Goal: Information Seeking & Learning: Learn about a topic

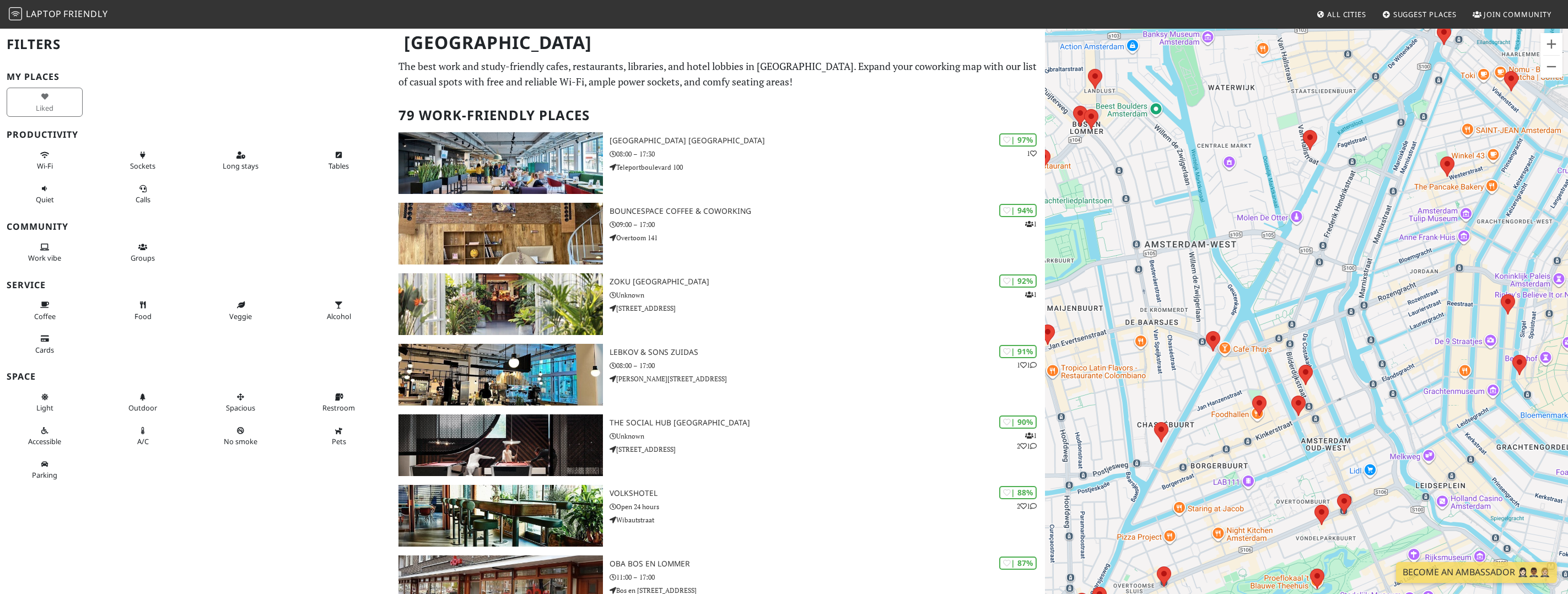
drag, startPoint x: 1356, startPoint y: 336, endPoint x: 1173, endPoint y: 239, distance: 207.1
click at [1173, 239] on div "To navigate, press the arrow keys." at bounding box center [1307, 325] width 523 height 594
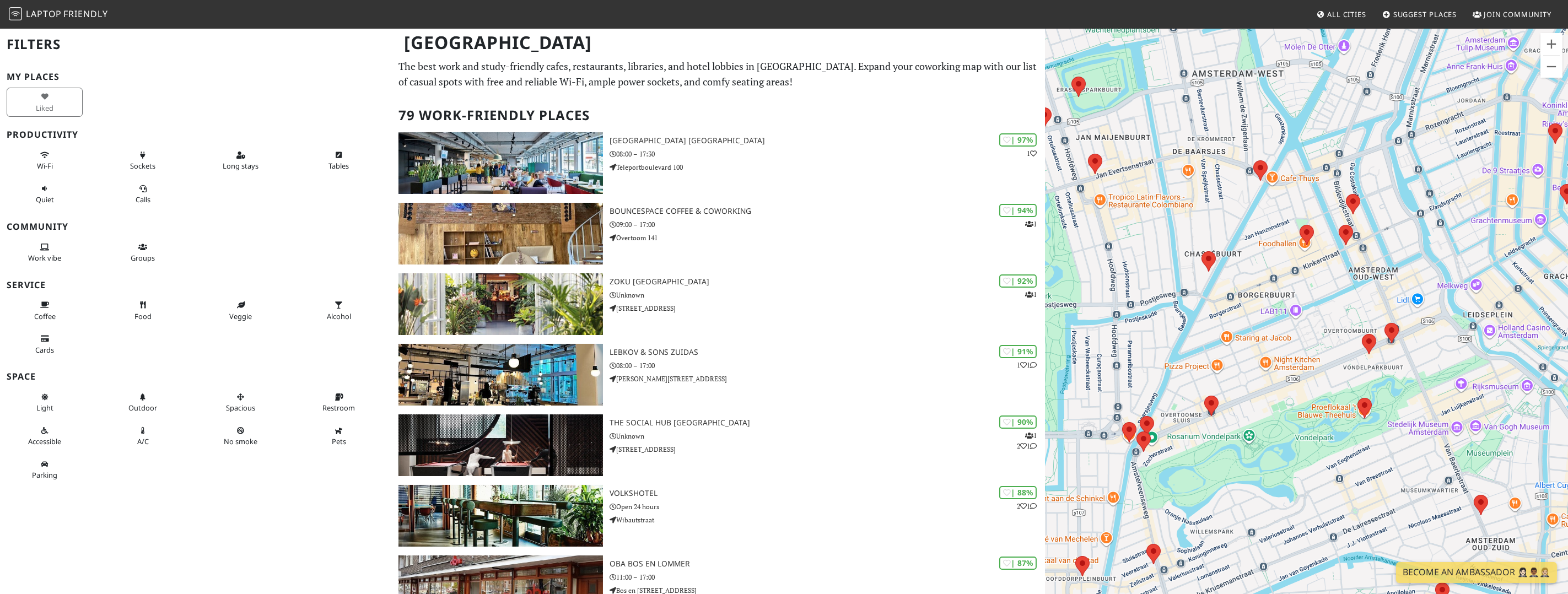
drag, startPoint x: 1256, startPoint y: 323, endPoint x: 1305, endPoint y: 150, distance: 179.8
click at [1305, 150] on div "To navigate, press the arrow keys." at bounding box center [1307, 325] width 523 height 594
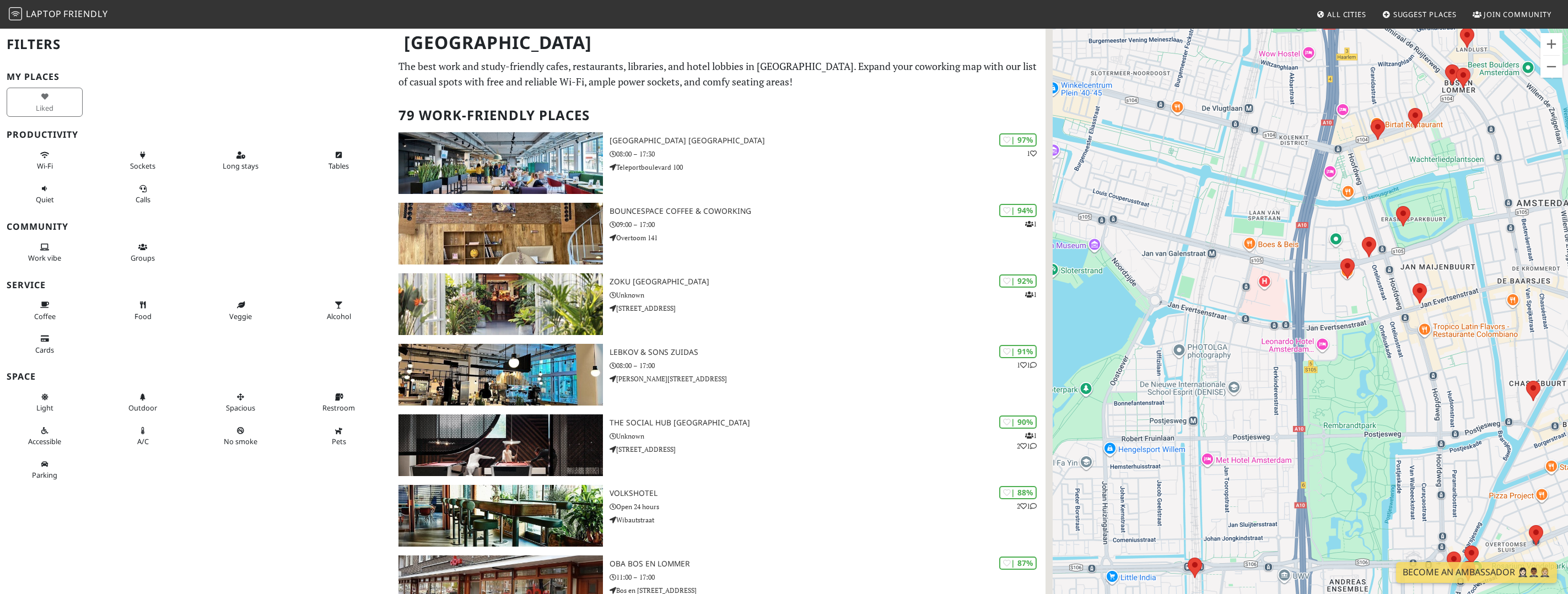
drag, startPoint x: 1185, startPoint y: 177, endPoint x: 1517, endPoint y: 319, distance: 361.1
click at [1517, 319] on div "To navigate, press the arrow keys." at bounding box center [1307, 325] width 523 height 594
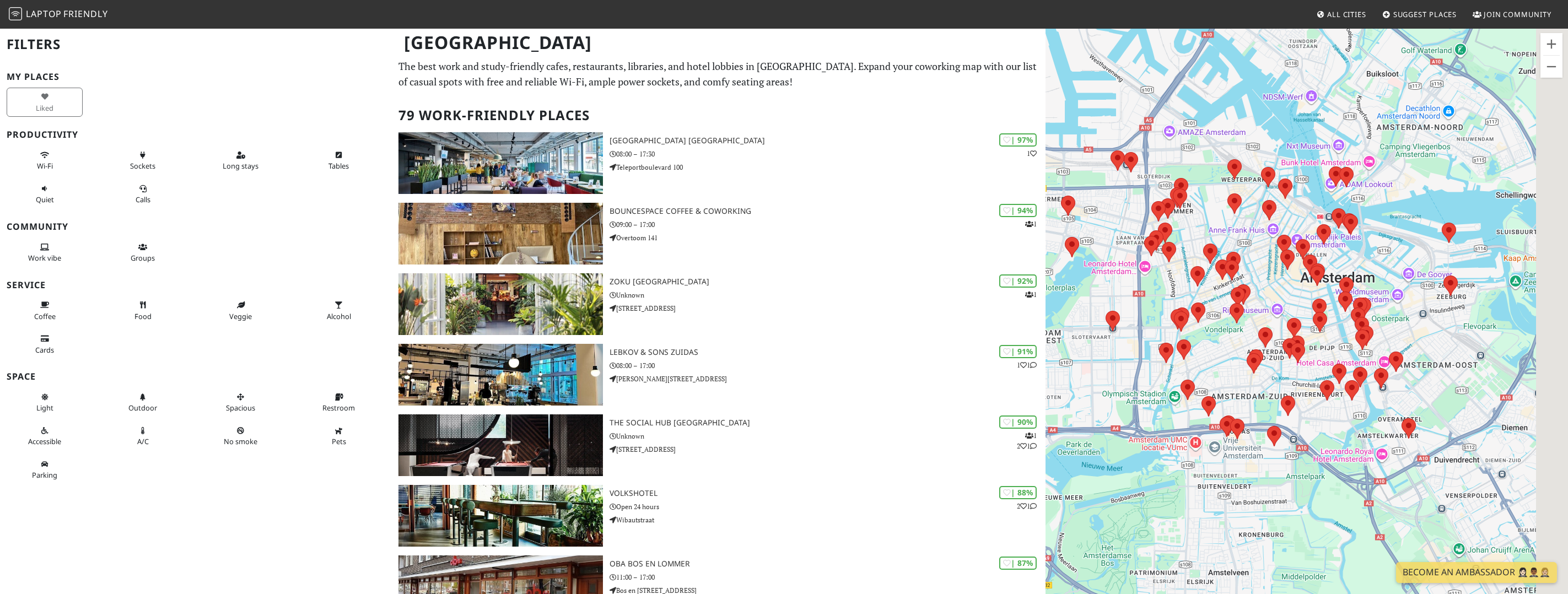
drag, startPoint x: 1338, startPoint y: 260, endPoint x: 1197, endPoint y: 257, distance: 141.0
click at [1197, 257] on div "To navigate, press the arrow keys." at bounding box center [1307, 325] width 523 height 594
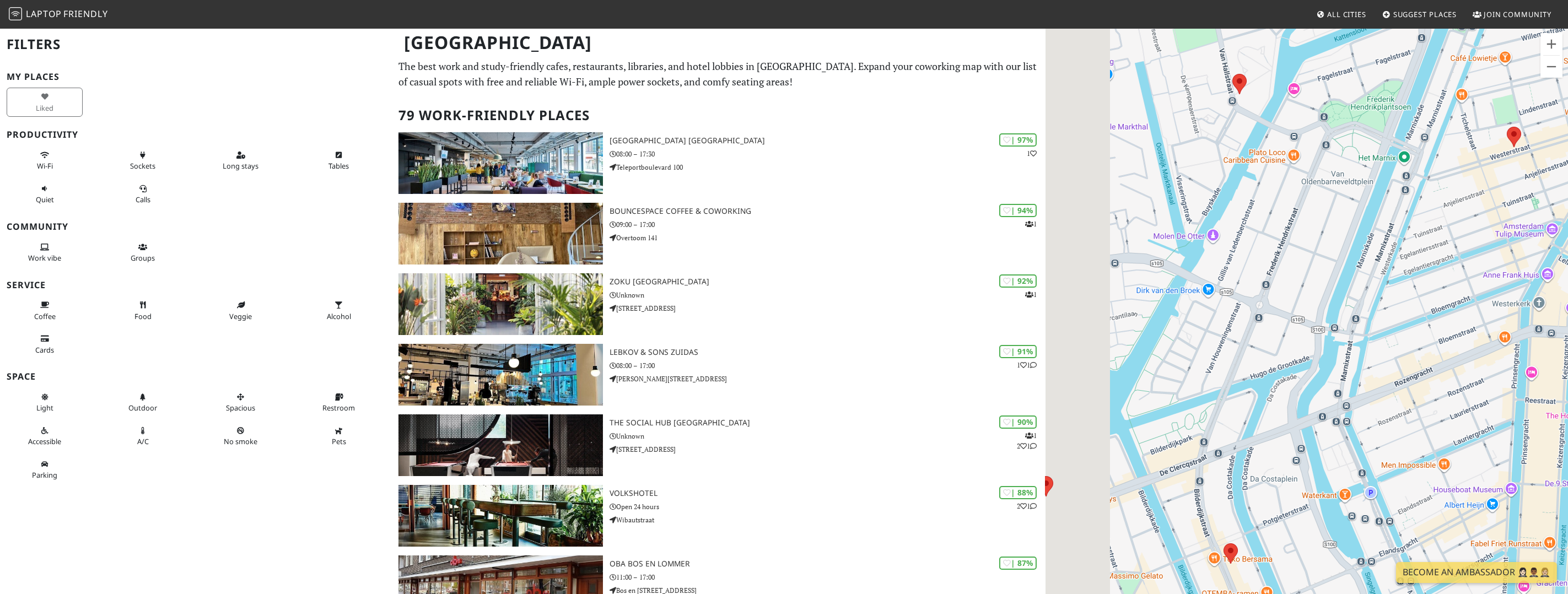
drag, startPoint x: 1179, startPoint y: 260, endPoint x: 1322, endPoint y: 243, distance: 144.0
click at [1322, 243] on div "To navigate, press the arrow keys." at bounding box center [1307, 325] width 523 height 594
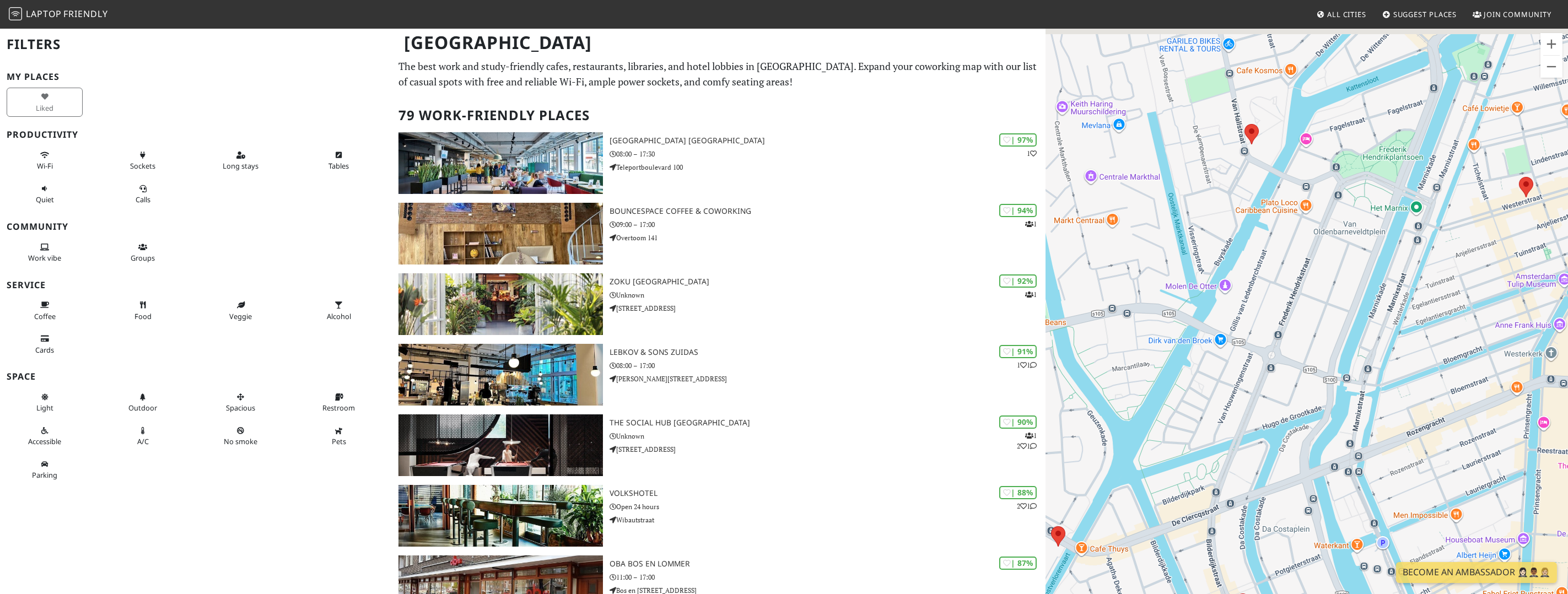
drag, startPoint x: 1298, startPoint y: 227, endPoint x: 1293, endPoint y: 304, distance: 77.2
click at [1293, 304] on div "To navigate, press the arrow keys." at bounding box center [1307, 325] width 523 height 594
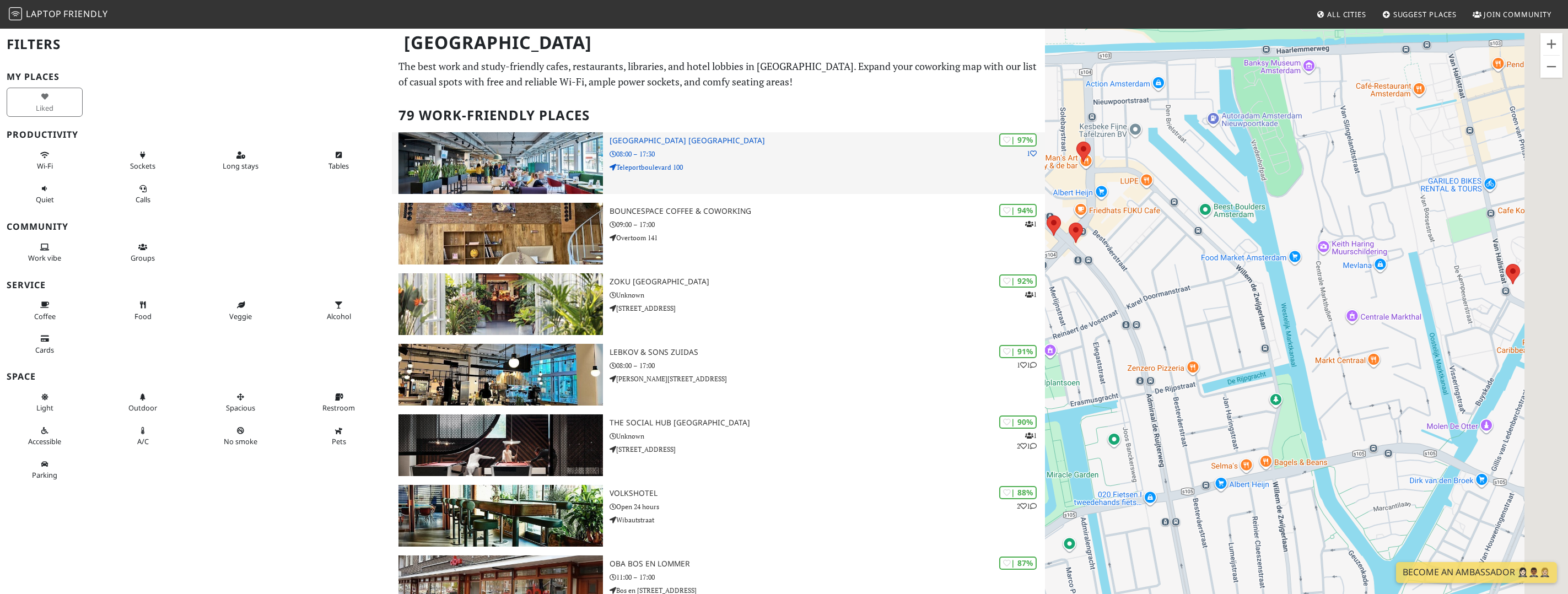
drag, startPoint x: 1456, startPoint y: 340, endPoint x: 998, endPoint y: 159, distance: 492.5
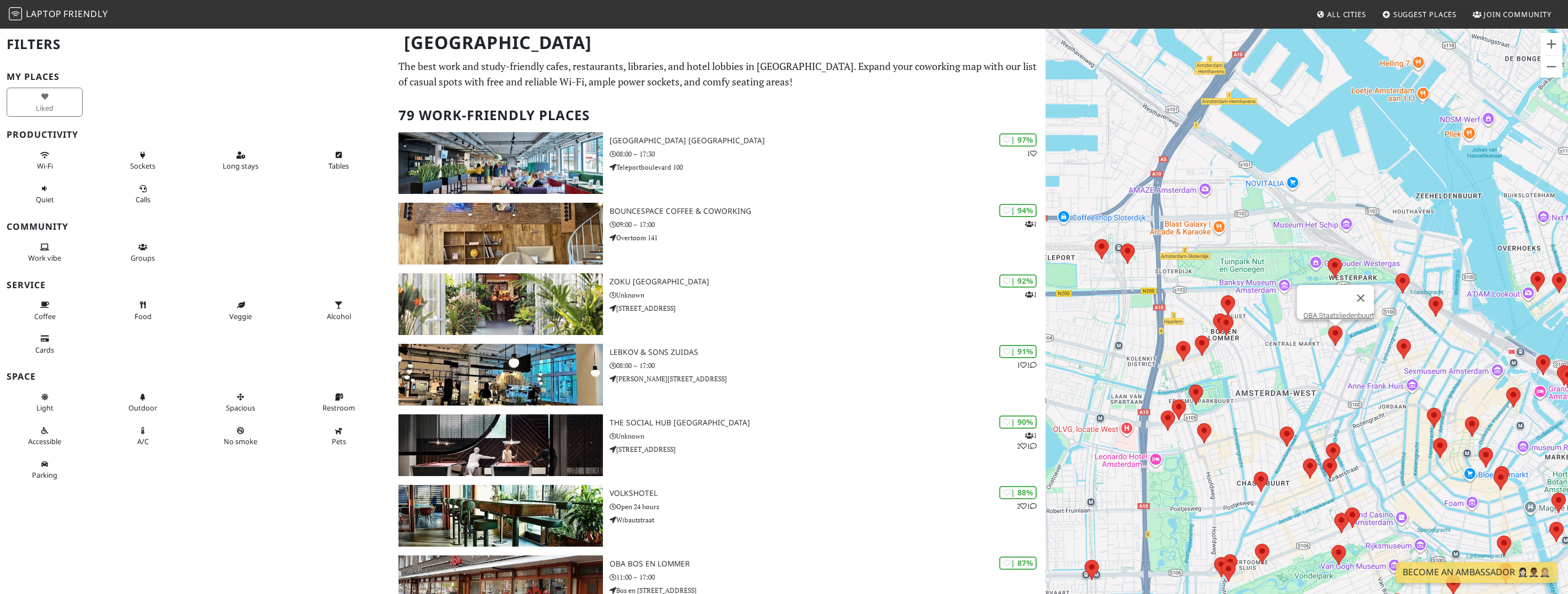
click at [1328, 326] on area at bounding box center [1328, 326] width 0 height 0
click at [1343, 312] on link "OBA Staatsliedenbuurt" at bounding box center [1338, 315] width 71 height 9
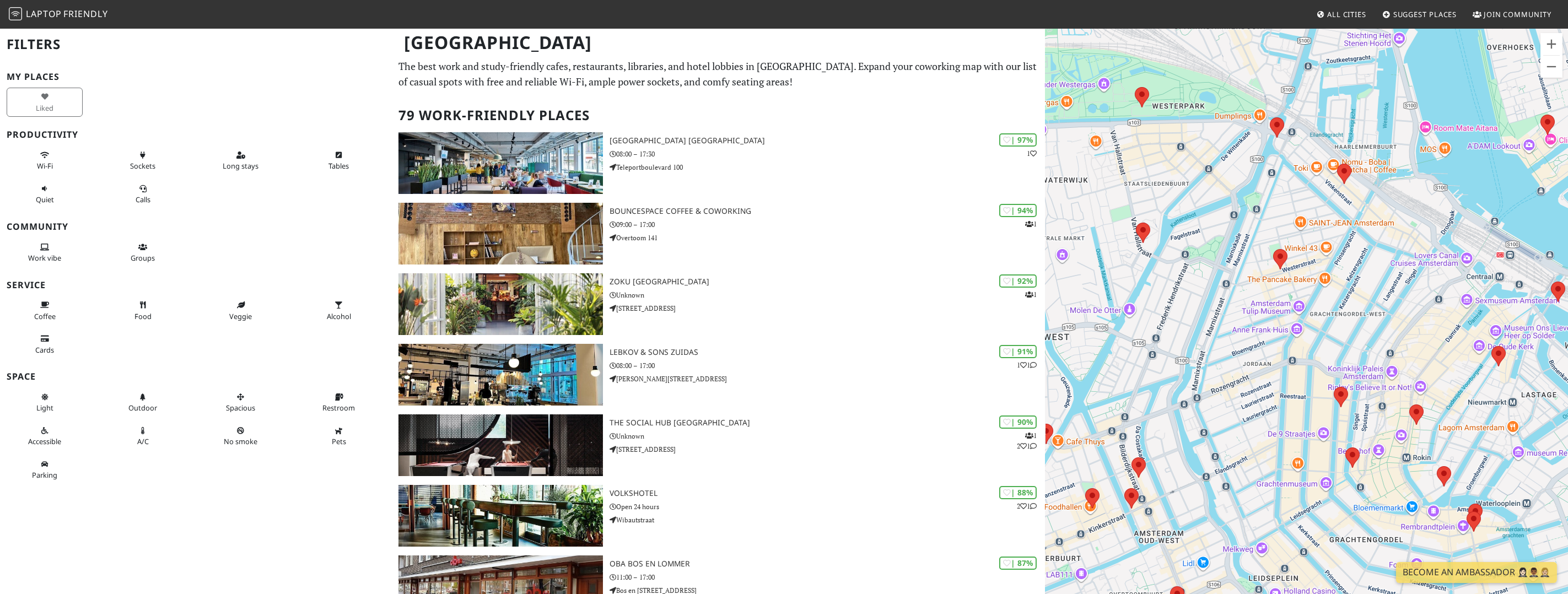
drag, startPoint x: 1217, startPoint y: 175, endPoint x: 1275, endPoint y: 436, distance: 267.4
click at [1275, 436] on div "To navigate, press the arrow keys." at bounding box center [1307, 325] width 523 height 594
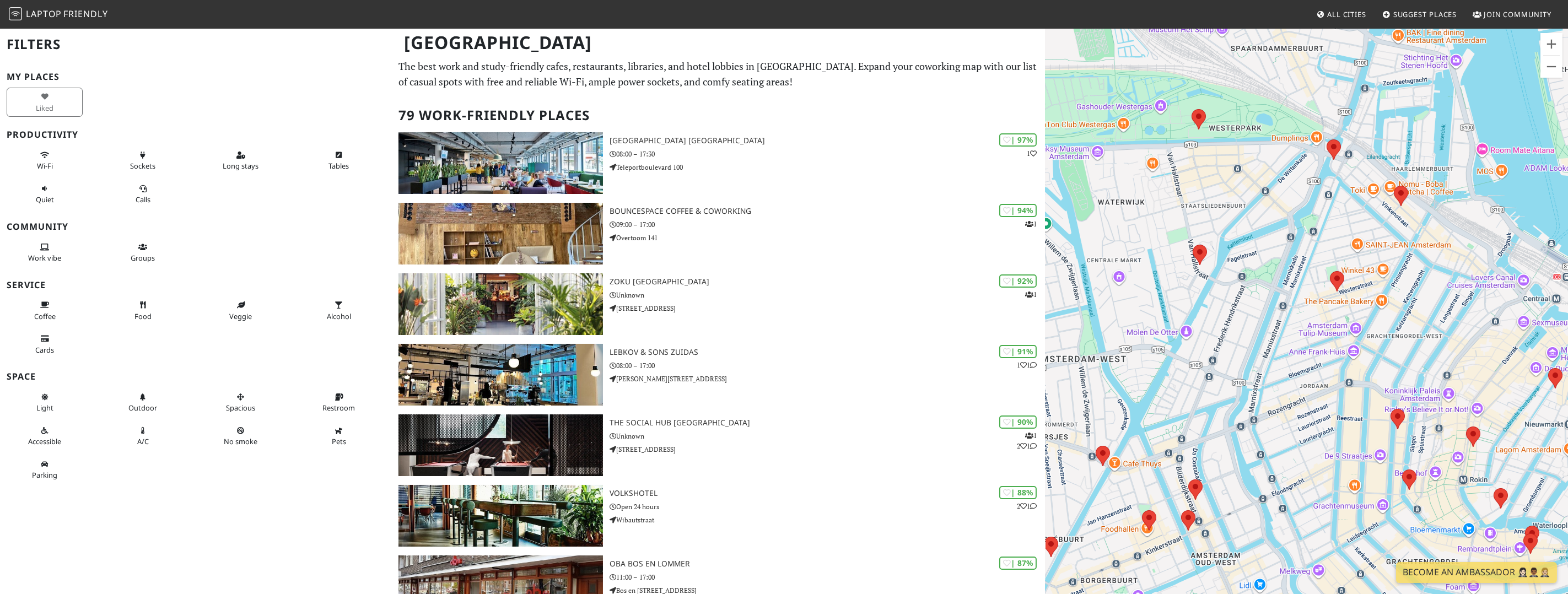
drag, startPoint x: 1280, startPoint y: 430, endPoint x: 1245, endPoint y: 380, distance: 61.0
click at [1245, 380] on div "To navigate, press the arrow keys." at bounding box center [1307, 325] width 523 height 594
click at [1188, 479] on area at bounding box center [1188, 479] width 0 height 0
click at [1199, 465] on link "SOIL of Amsterdam - Plant Based Café" at bounding box center [1198, 469] width 121 height 9
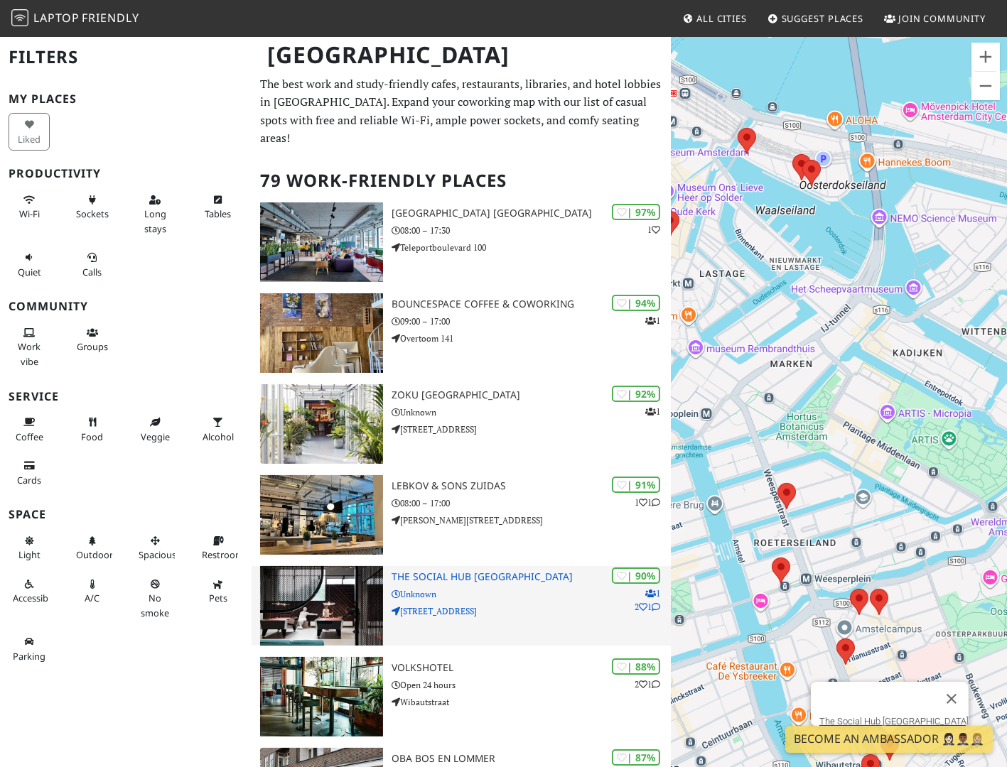
click at [335, 615] on img at bounding box center [321, 606] width 123 height 80
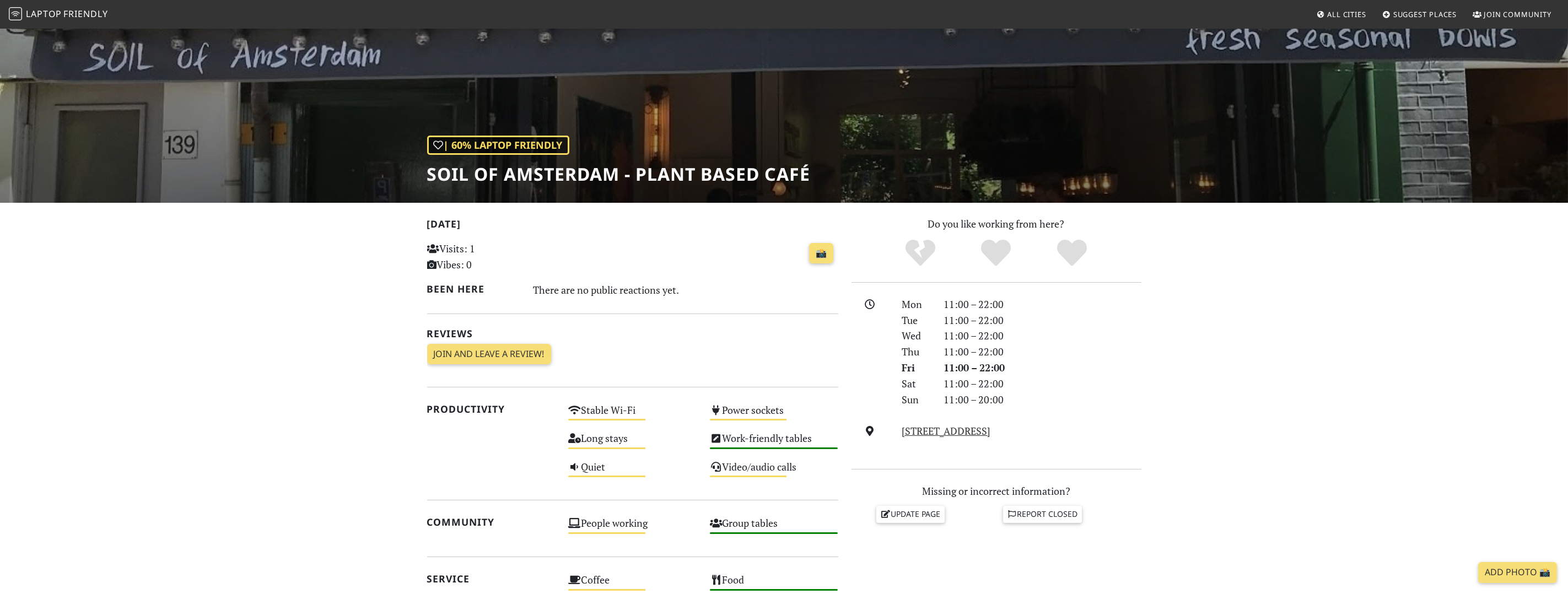
scroll to position [50, 0]
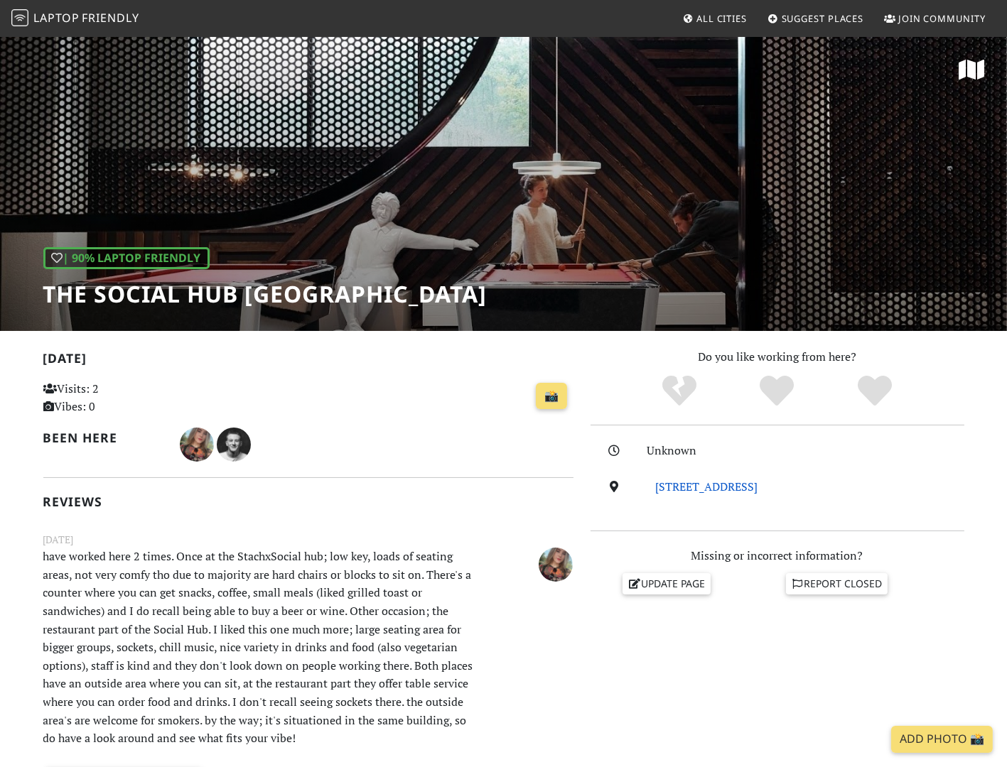
click at [699, 482] on link "Wibautstraat 129, 1091 GL, Amsterdam" at bounding box center [706, 487] width 102 height 16
